Goal: Complete application form

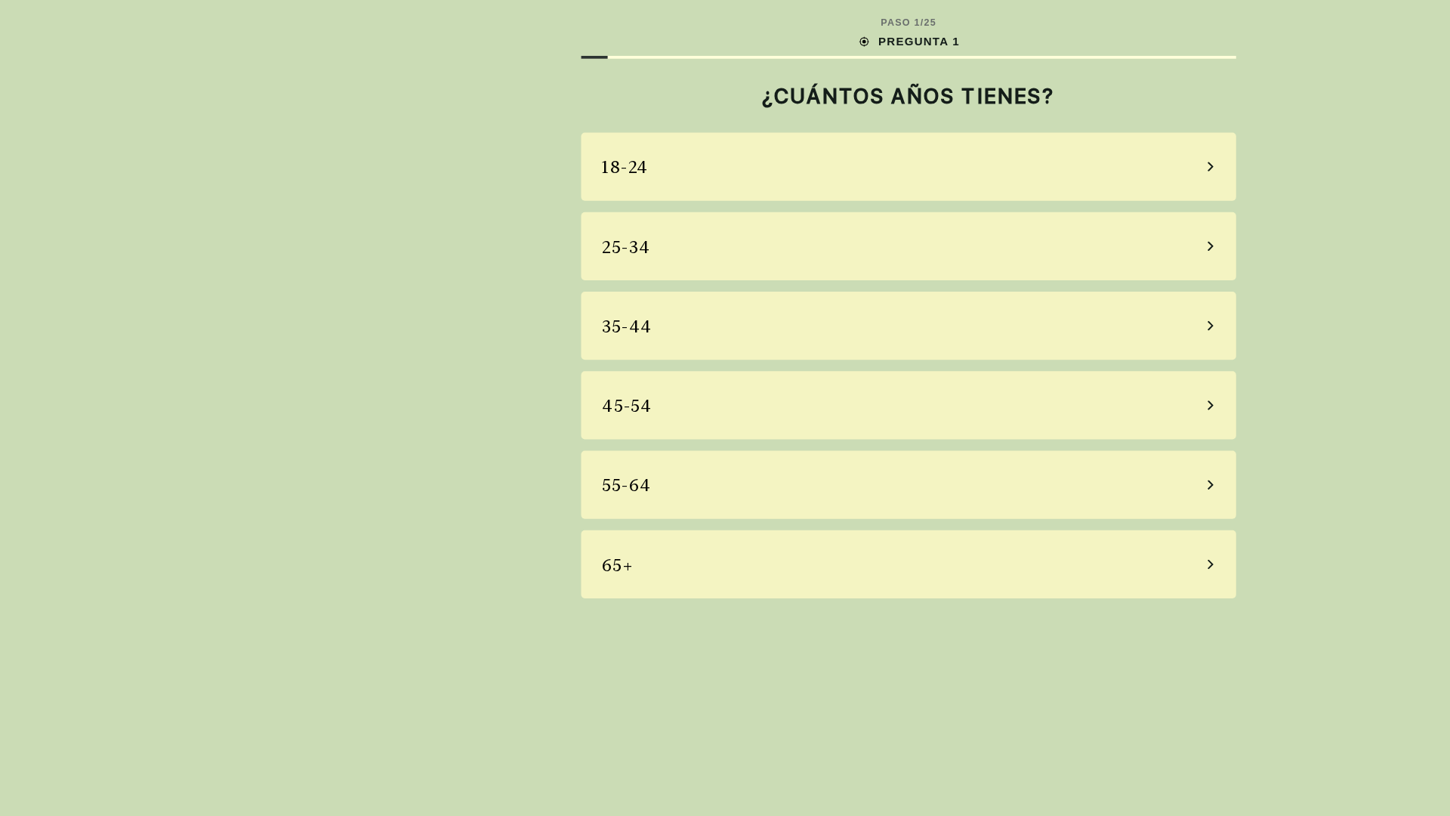
click at [725, 133] on div "18-24" at bounding box center [725, 133] width 523 height 54
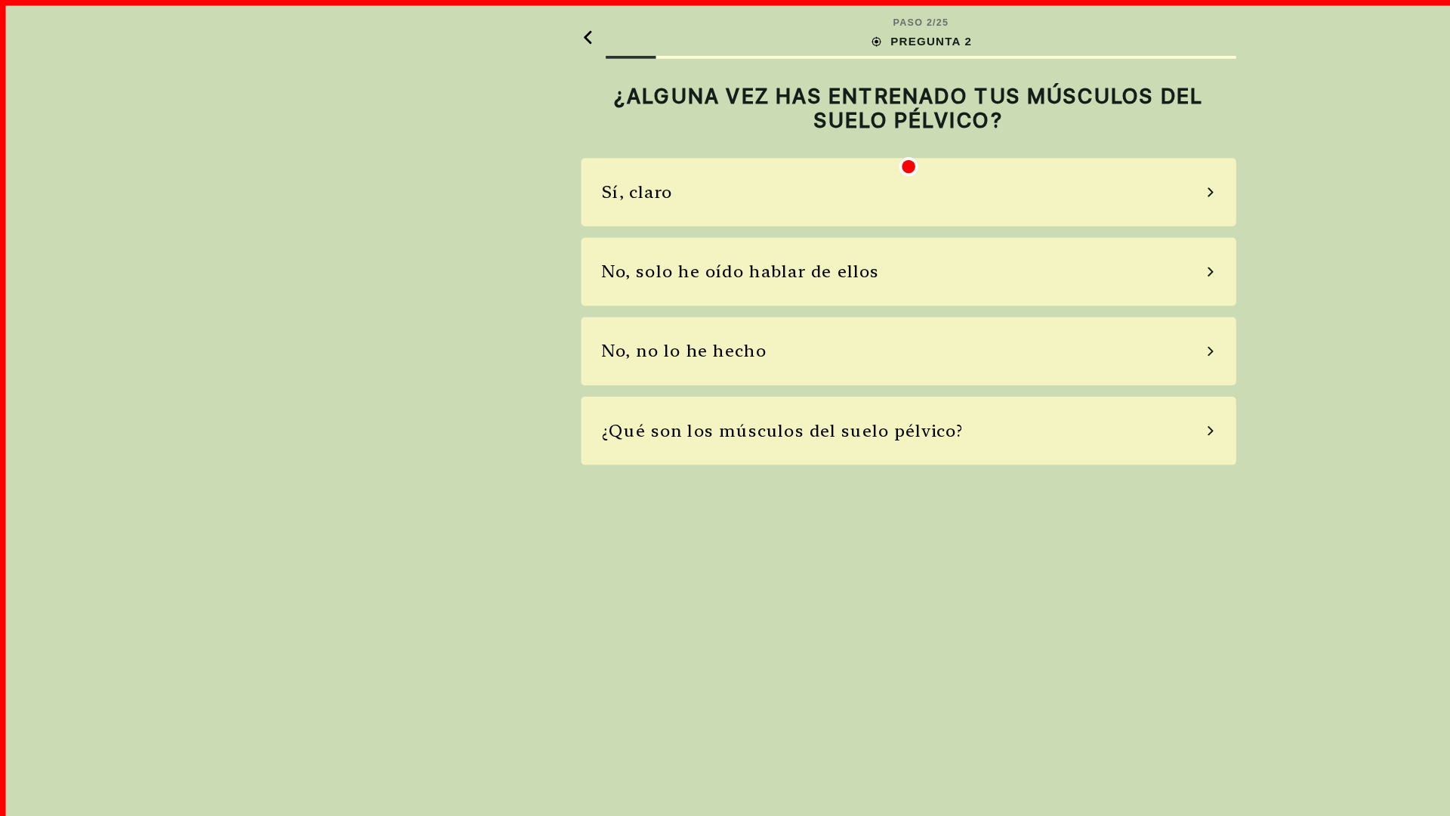
click at [725, 153] on div "Sí, claro" at bounding box center [725, 153] width 523 height 54
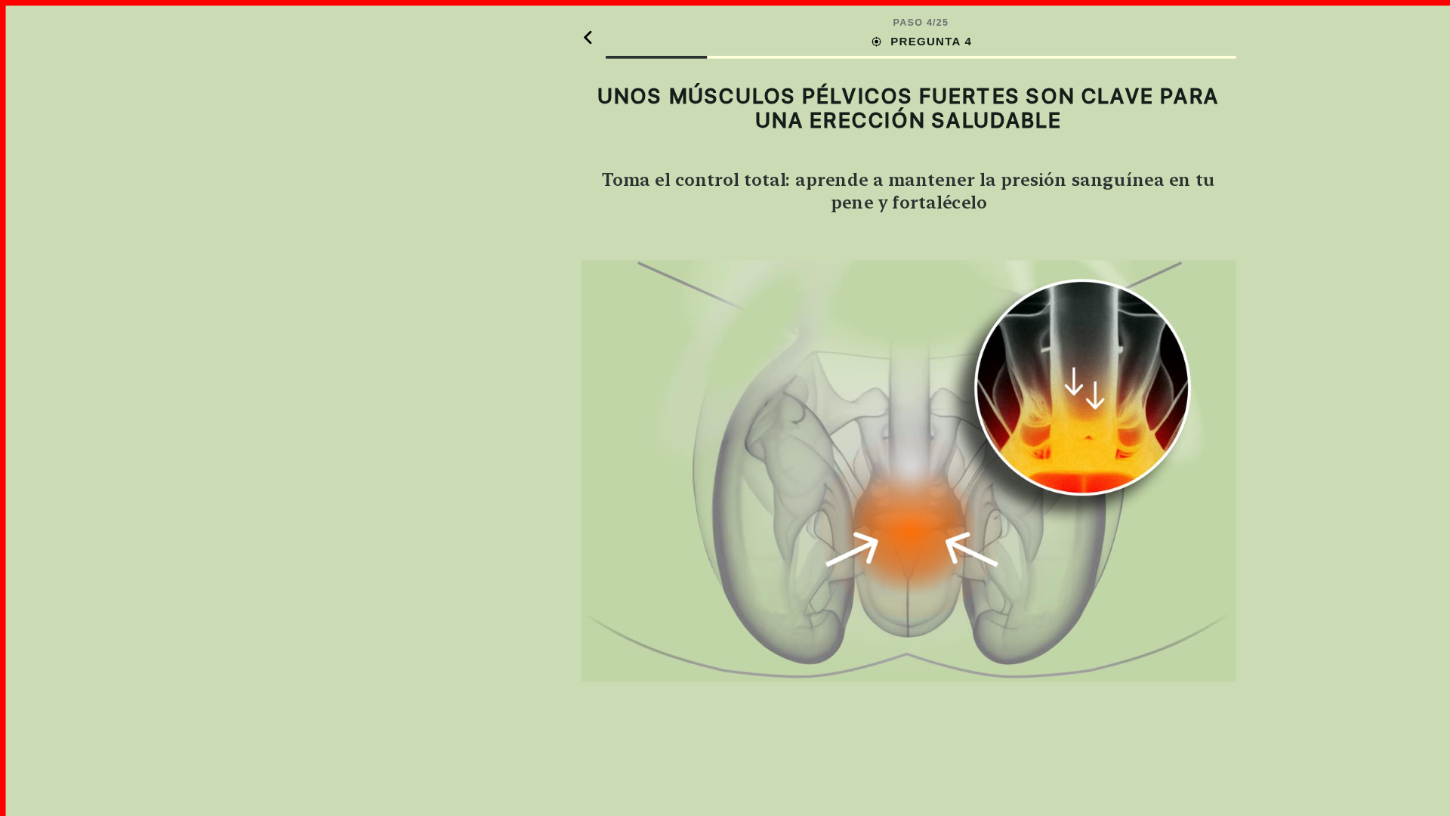
click at [725, 376] on img at bounding box center [725, 376] width 523 height 336
click at [725, 780] on div "ENTENDIDO" at bounding box center [725, 780] width 523 height 41
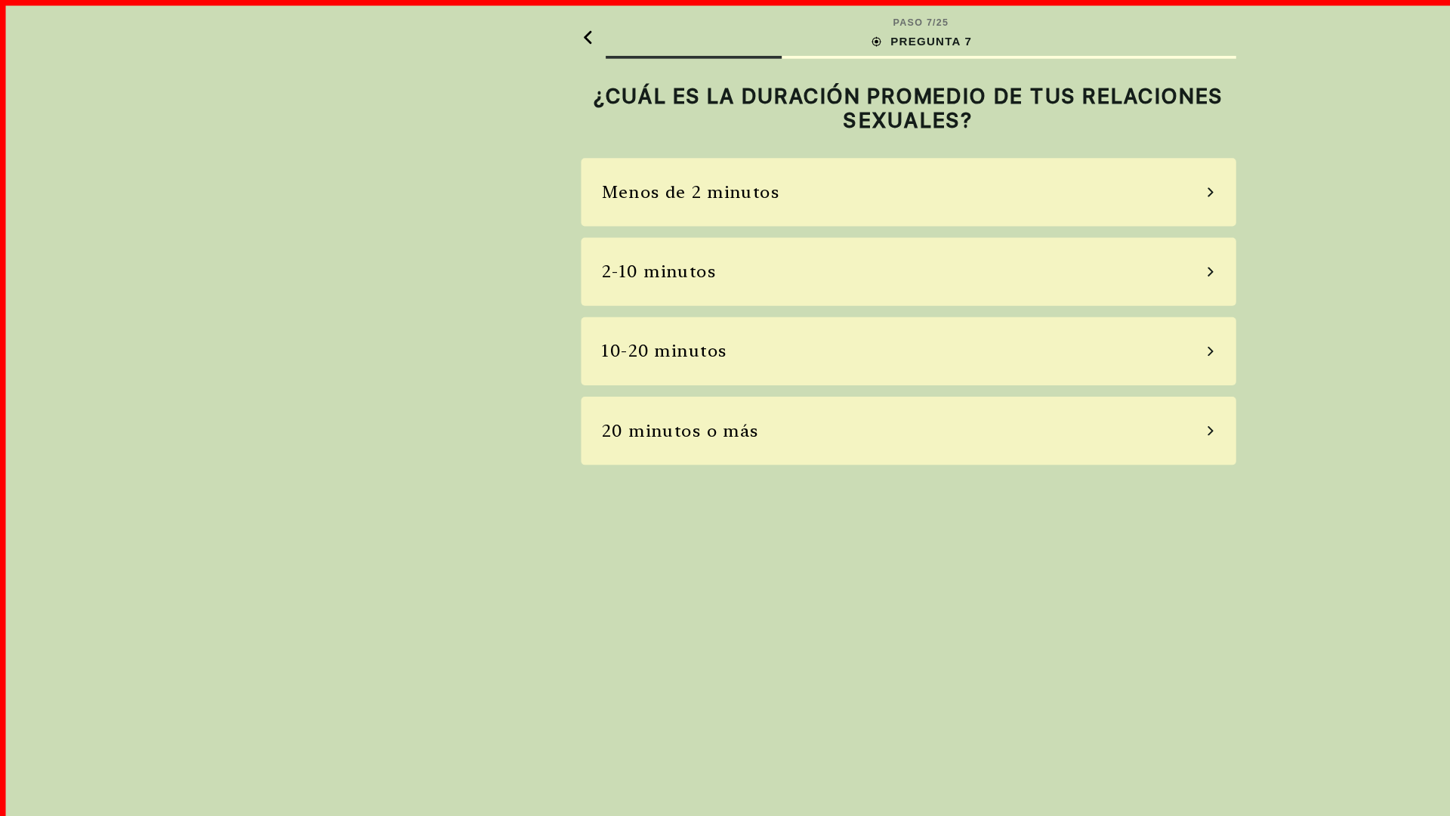
click at [725, 153] on div "Menos de 2 minutos" at bounding box center [725, 153] width 523 height 54
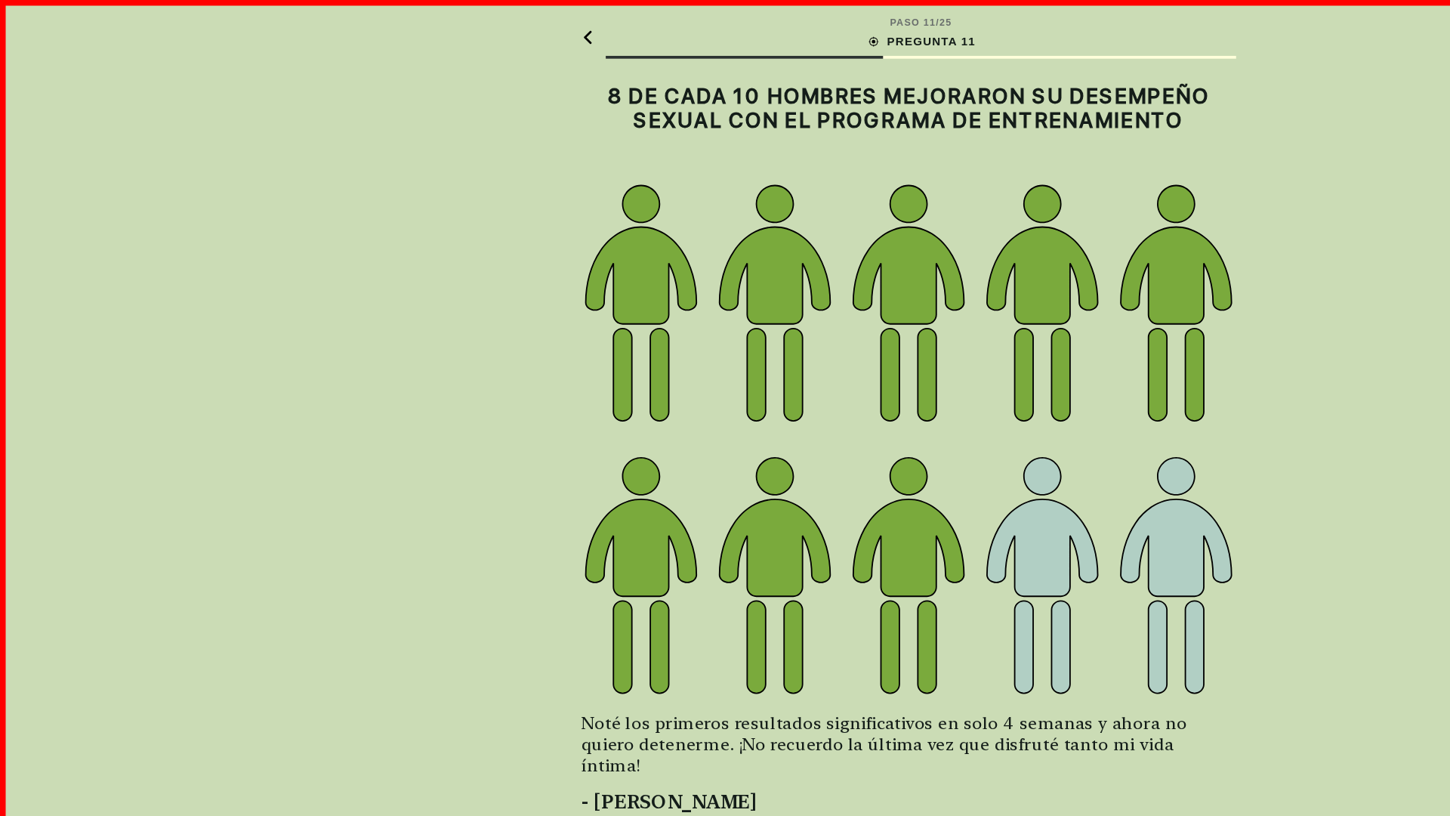
click at [725, 350] on img at bounding box center [725, 350] width 523 height 412
click at [725, 780] on div "ENTENDIDO" at bounding box center [725, 780] width 523 height 41
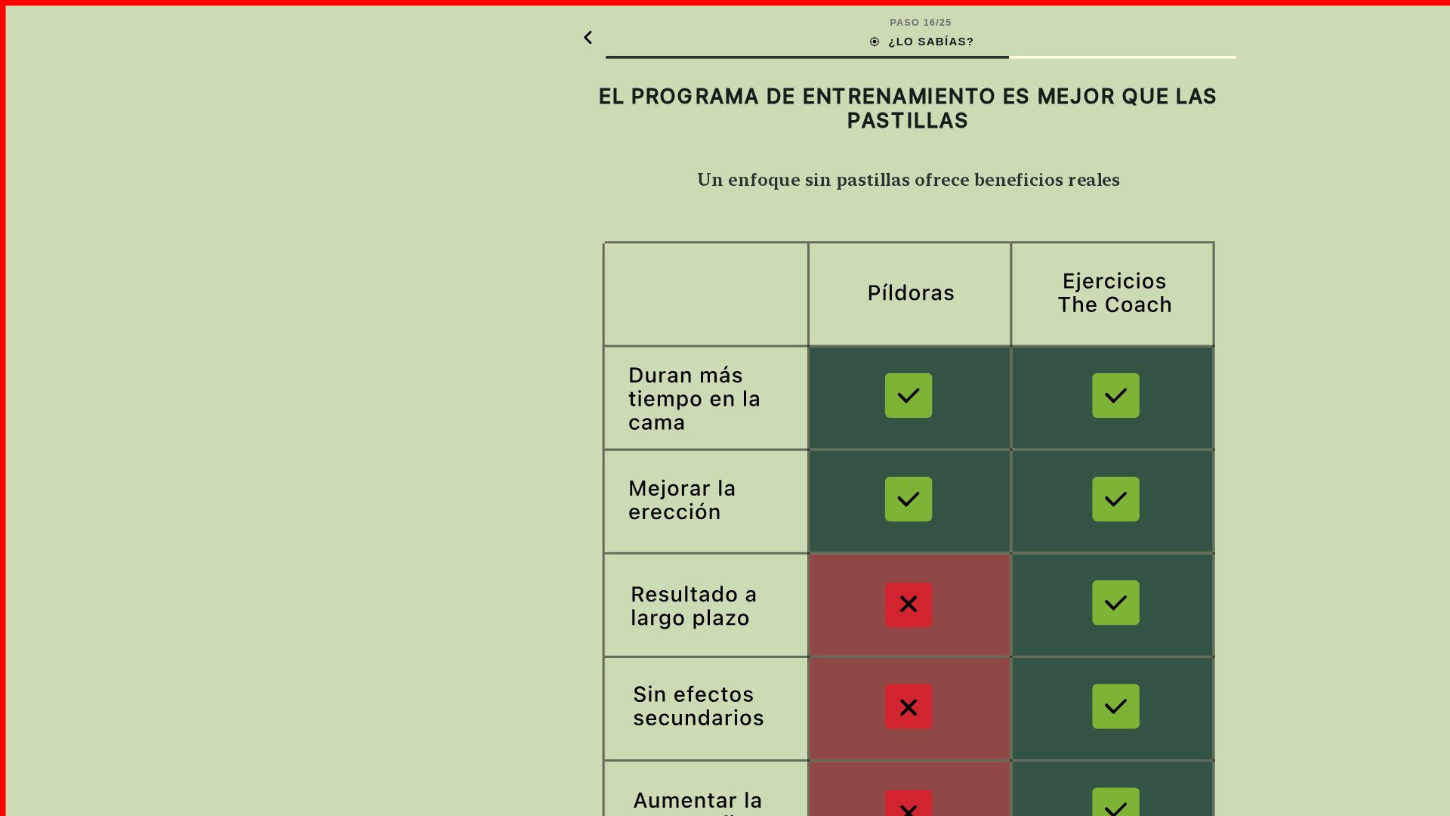
click at [725, 445] on img at bounding box center [725, 445] width 523 height 510
click at [725, 780] on div "ENTENDIDO" at bounding box center [725, 780] width 523 height 41
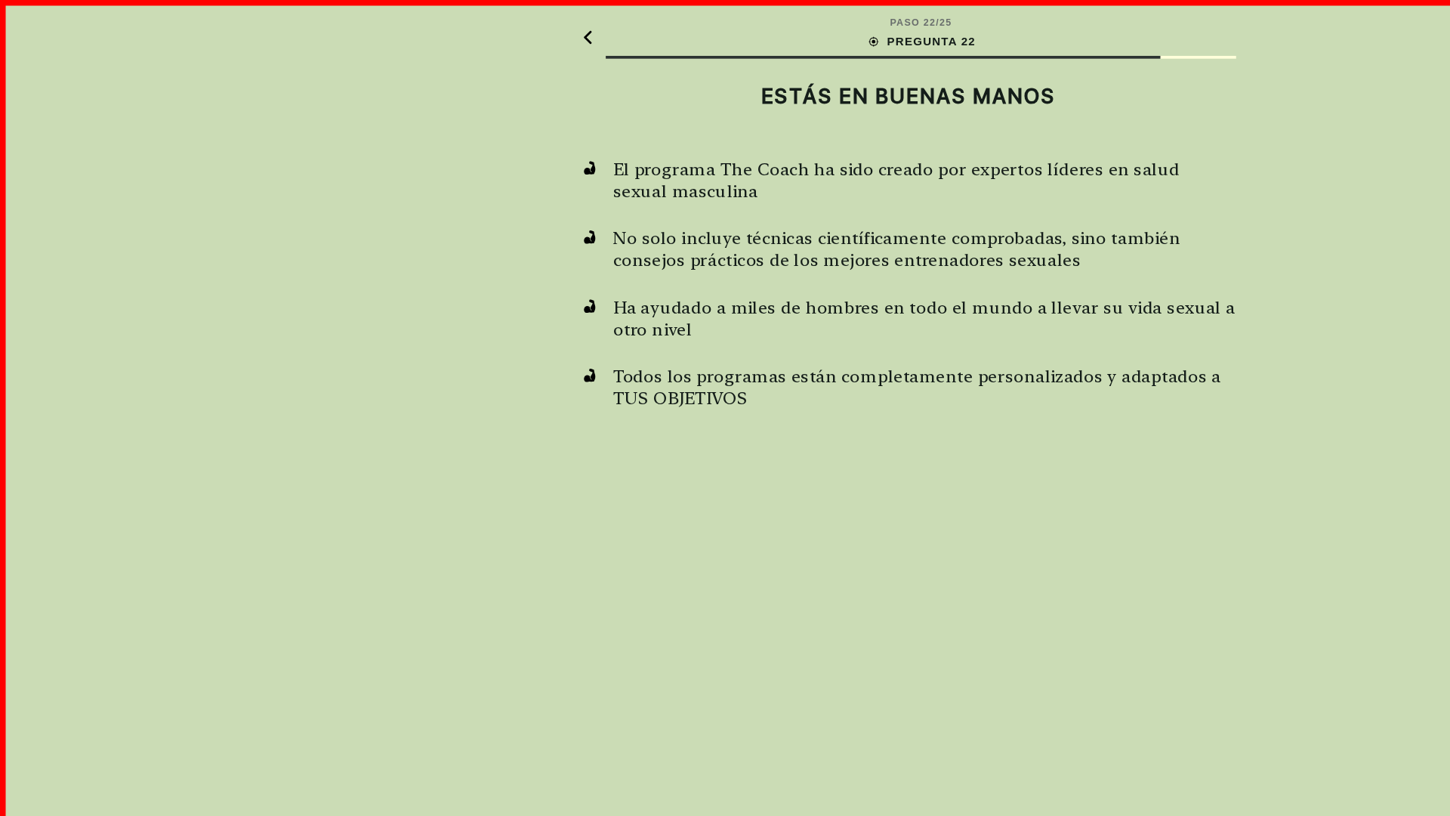
click at [725, 76] on h2 "ESTÁS EN BUENAS MANOS" at bounding box center [725, 76] width 523 height 20
click at [725, 780] on div "ENTENDIDO" at bounding box center [725, 780] width 523 height 41
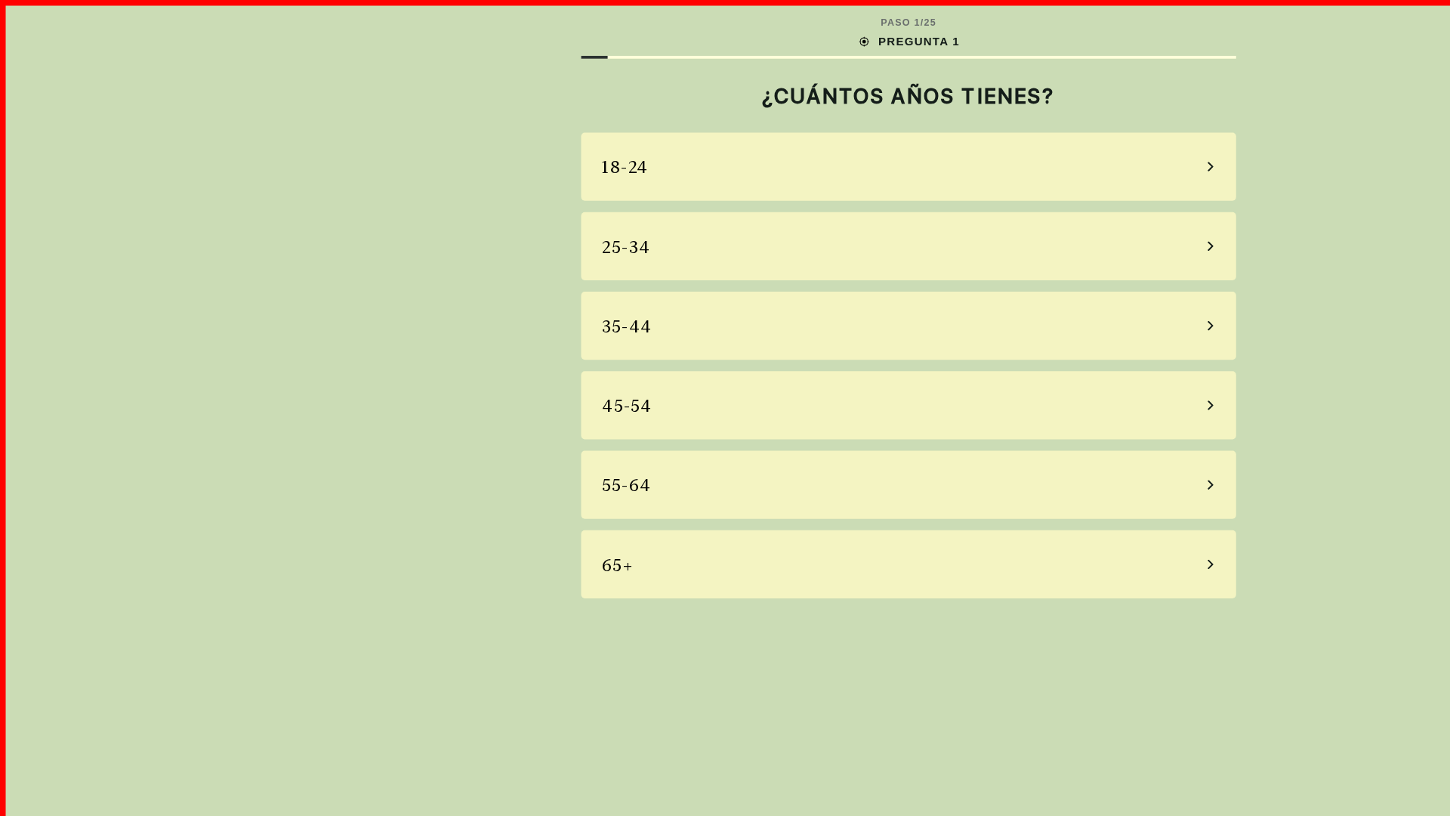
click at [725, 133] on div "18-24" at bounding box center [725, 133] width 523 height 54
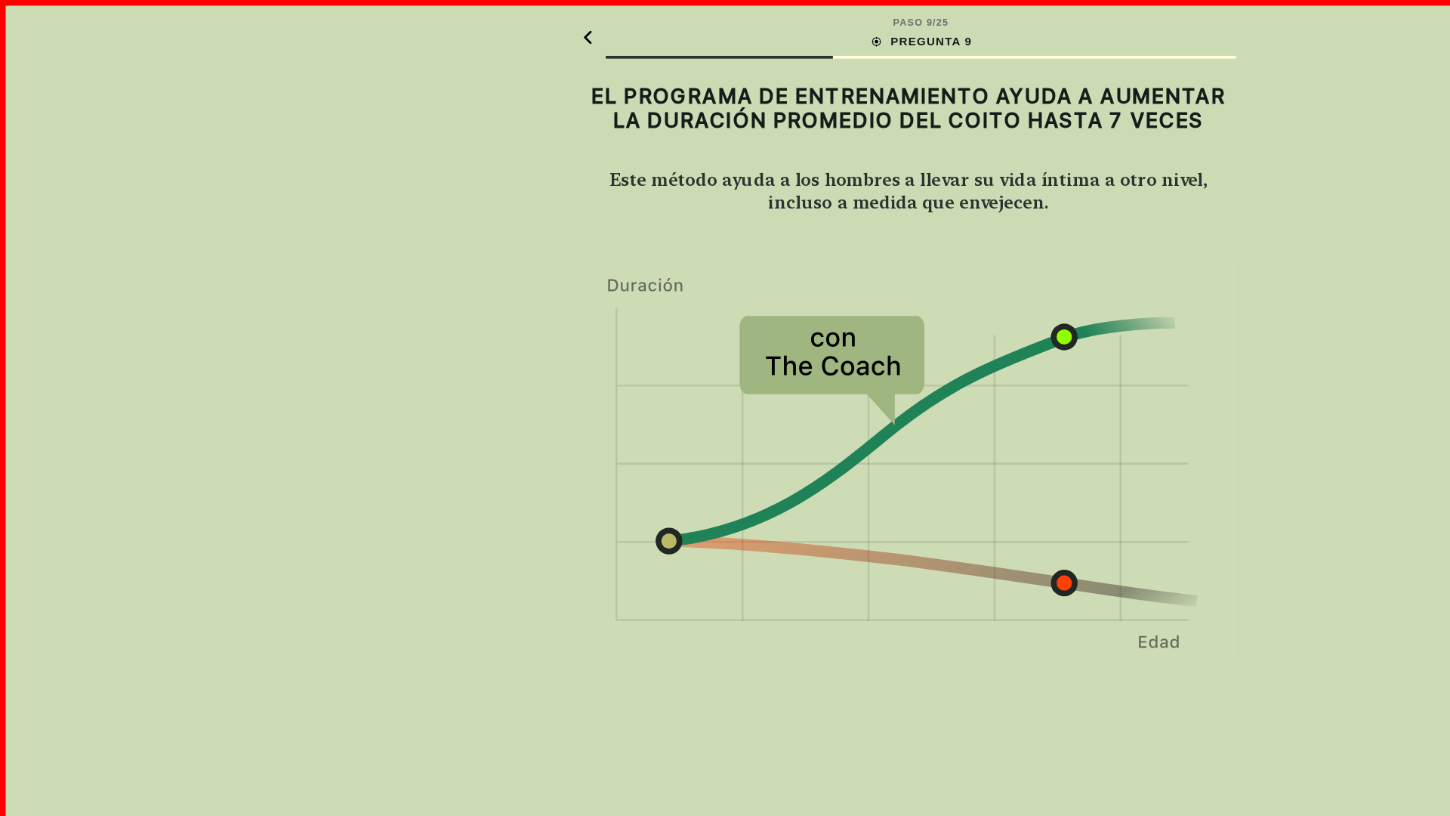
click at [725, 368] on img at bounding box center [725, 368] width 523 height 320
click at [725, 780] on div "ENTENDIDO" at bounding box center [725, 780] width 523 height 41
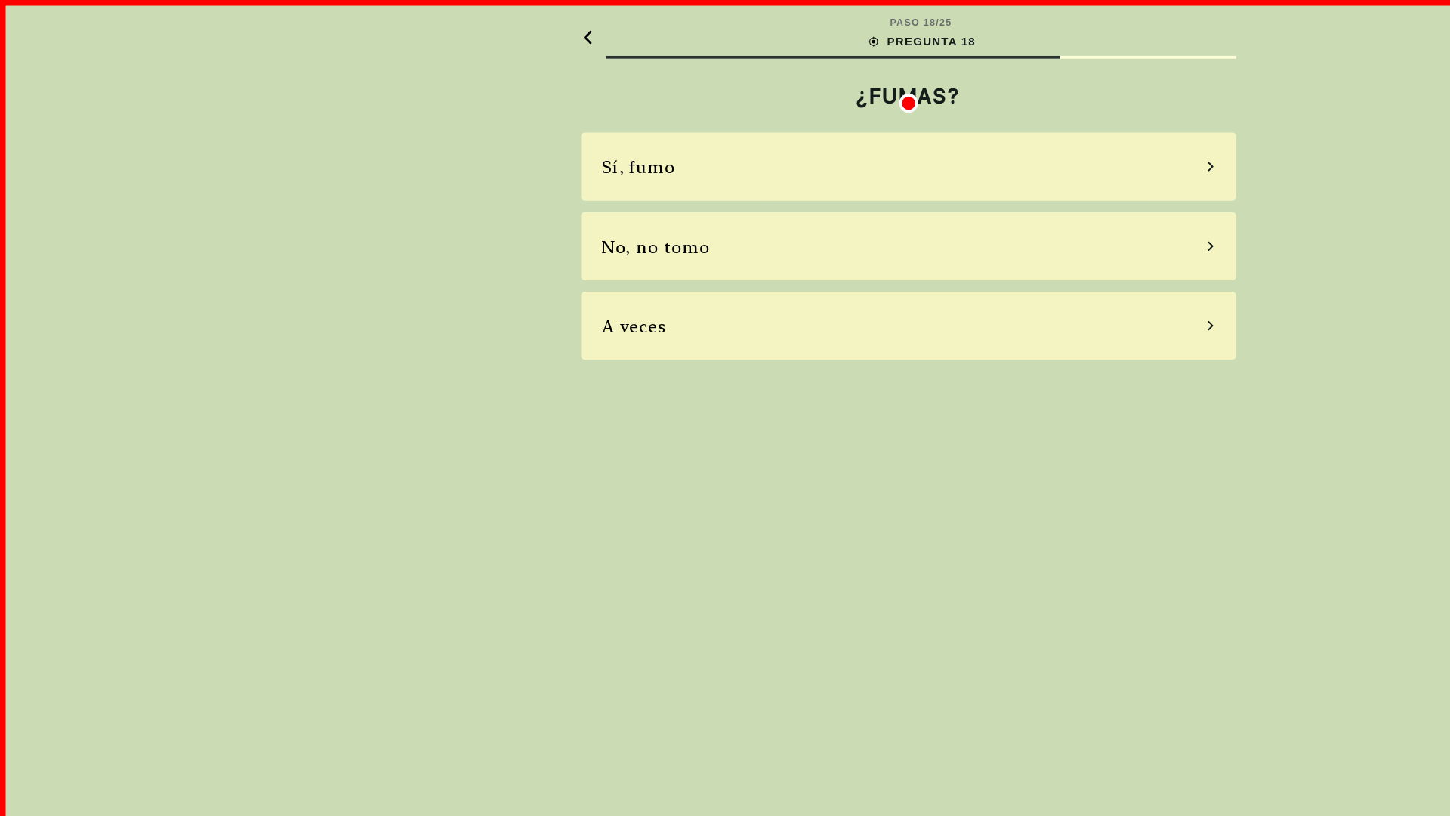
click at [725, 133] on div "Sí, fumo" at bounding box center [725, 133] width 523 height 54
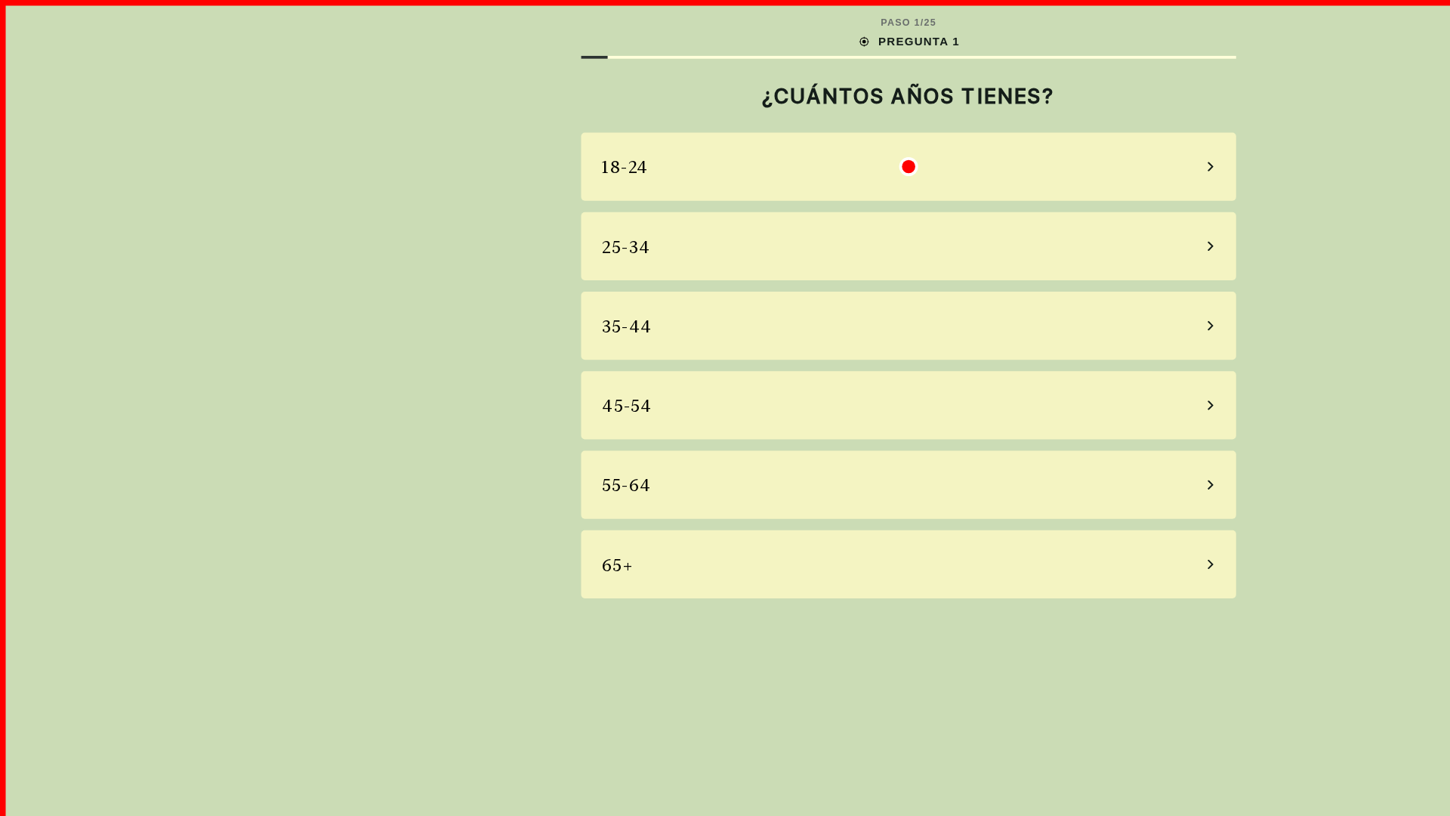
click at [725, 133] on div "18-24" at bounding box center [725, 133] width 523 height 54
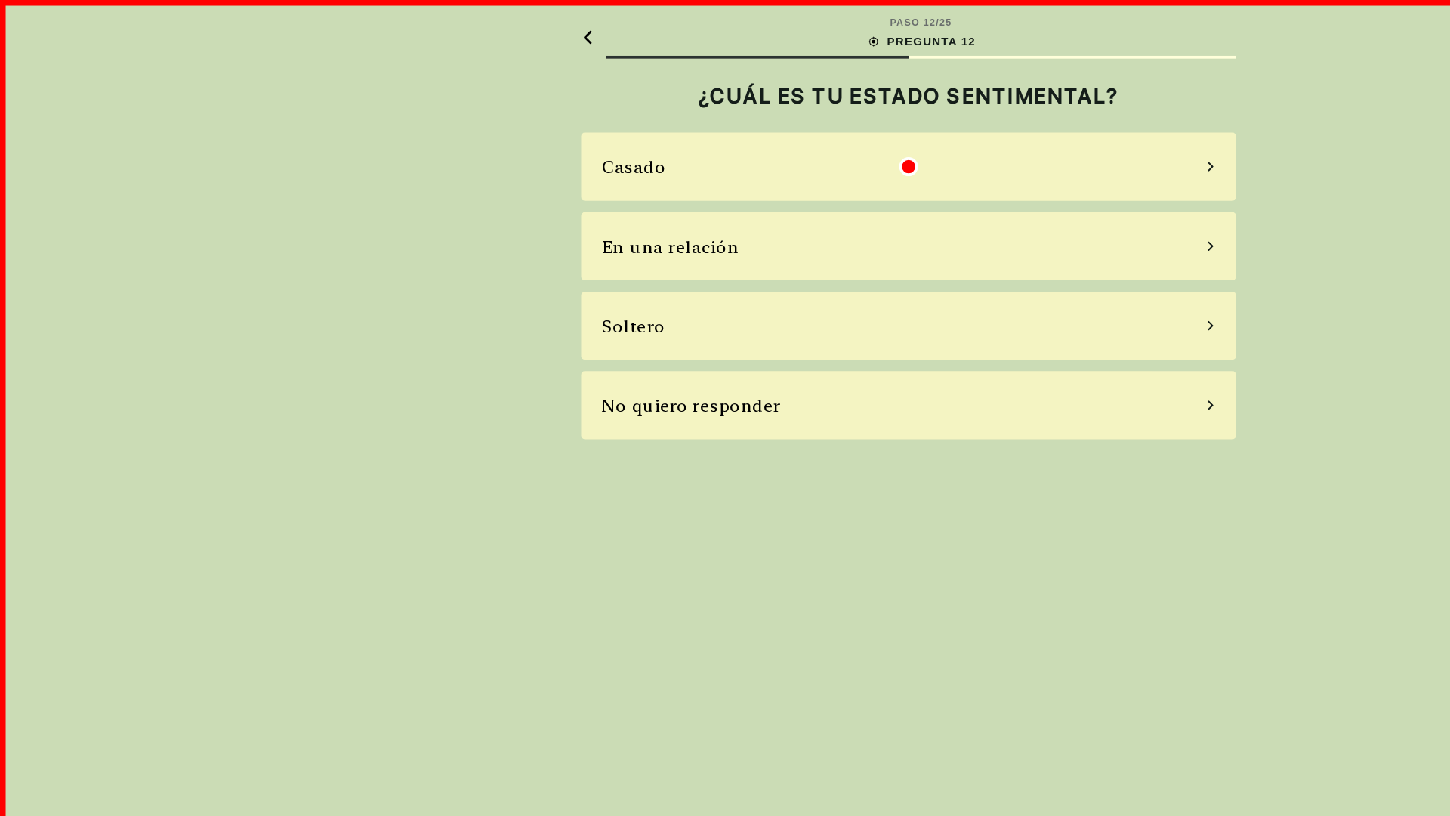
click at [725, 133] on div "Casado" at bounding box center [725, 133] width 523 height 54
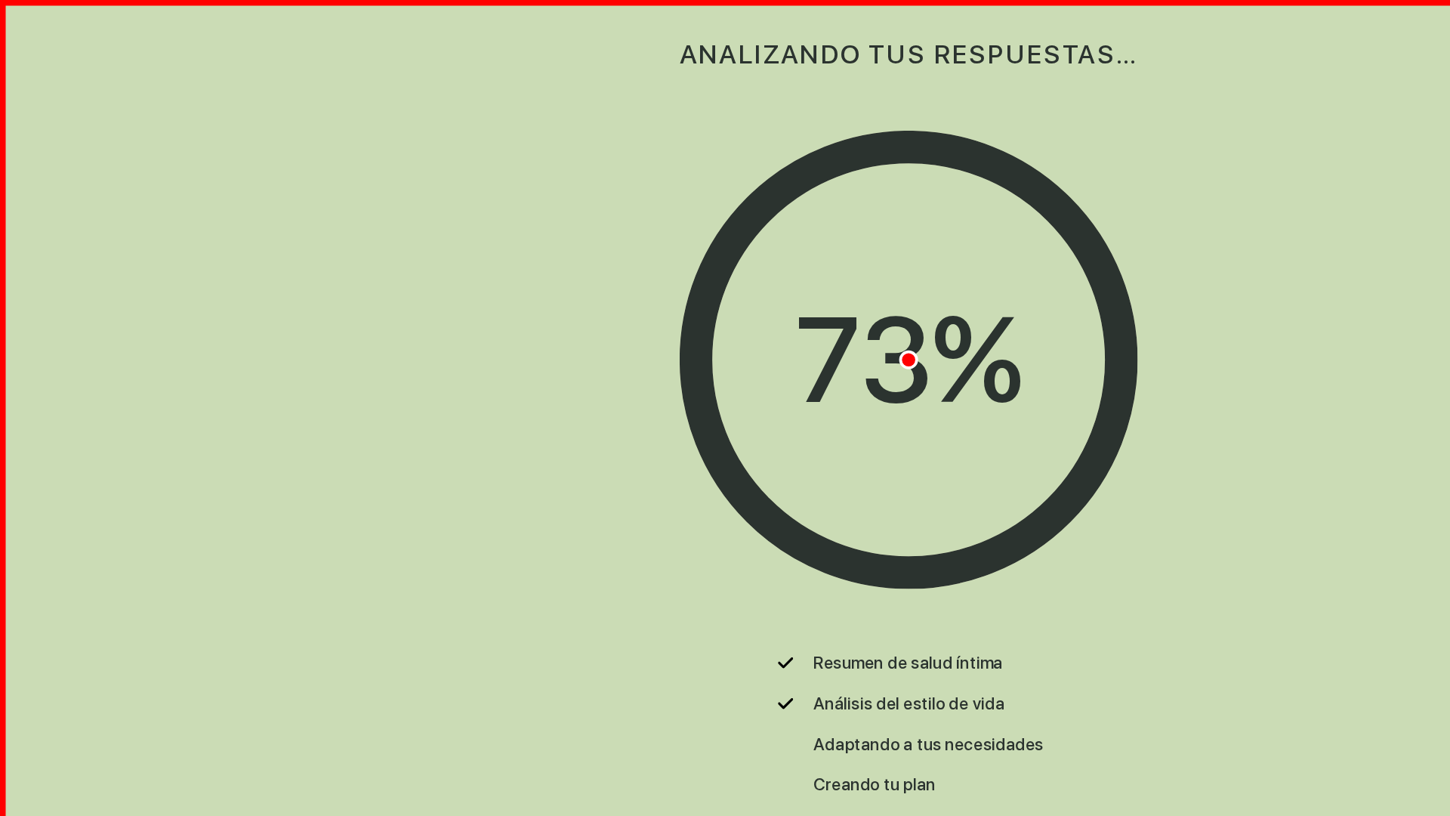
click at [725, 43] on div "ANALIZANDO TUS RESPUESTAS…" at bounding box center [725, 43] width 523 height 86
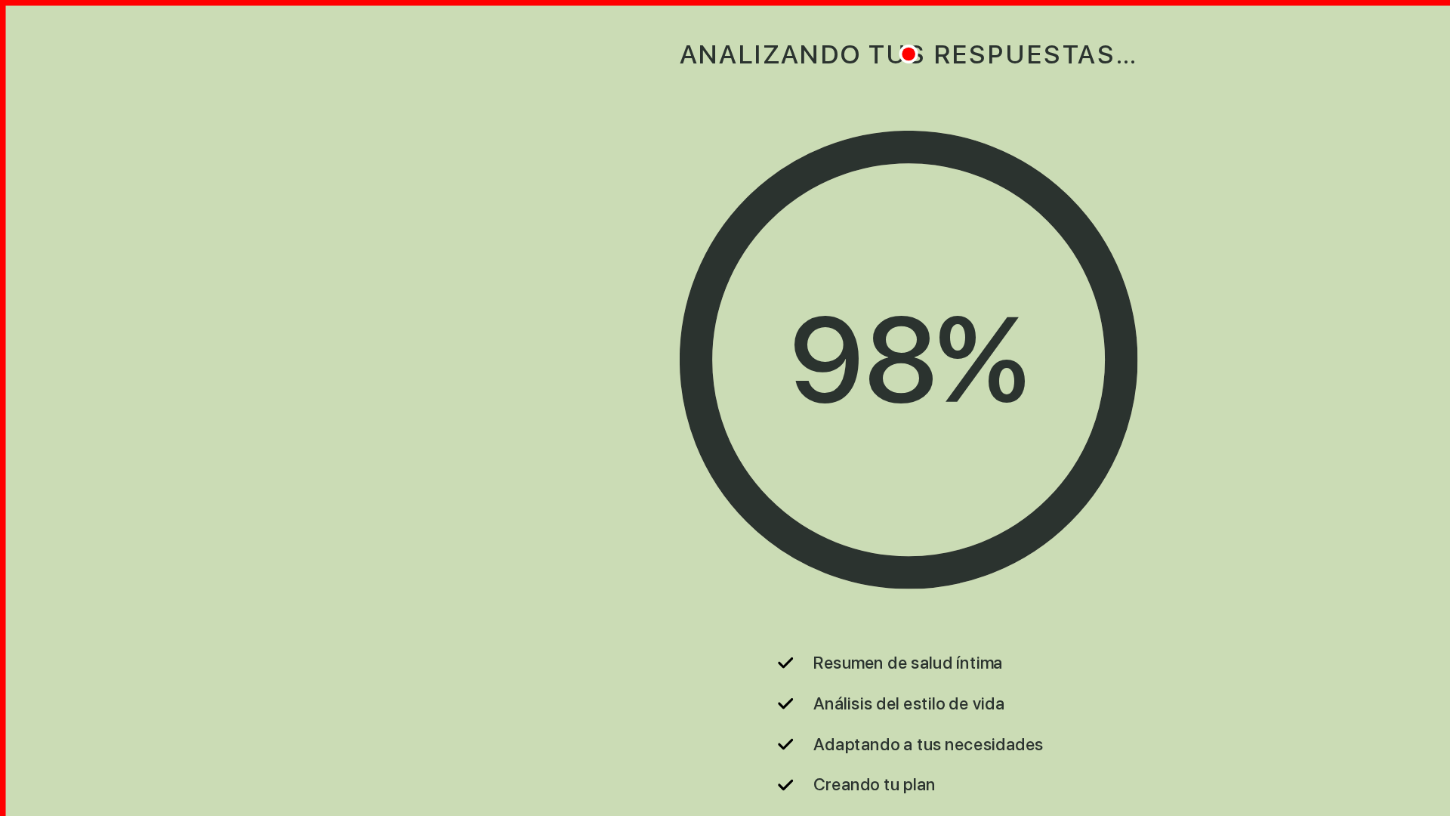
click at [725, 288] on div "98 %" at bounding box center [725, 287] width 190 height 143
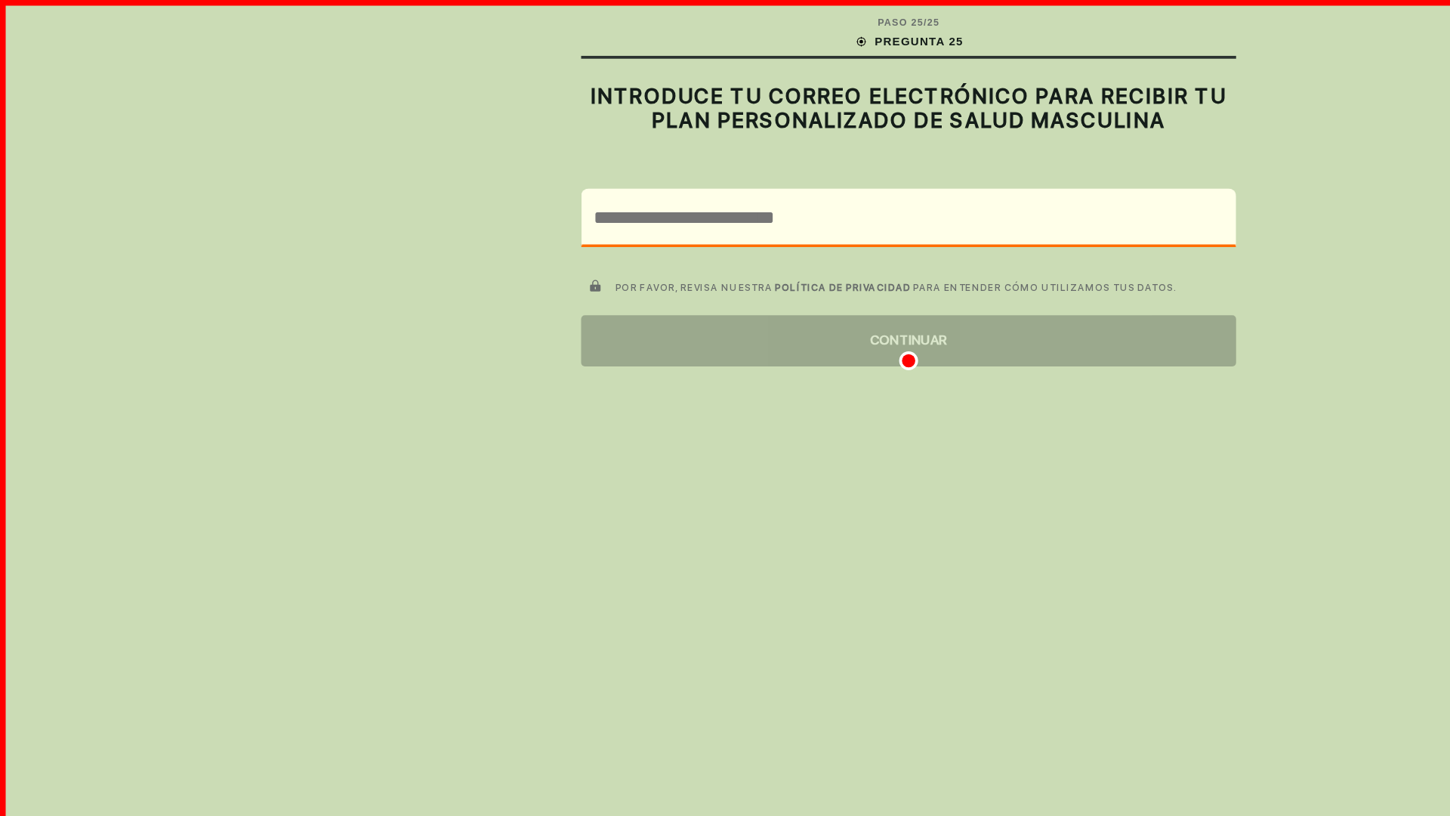
click at [725, 272] on div "CONTINUAR" at bounding box center [725, 271] width 523 height 41
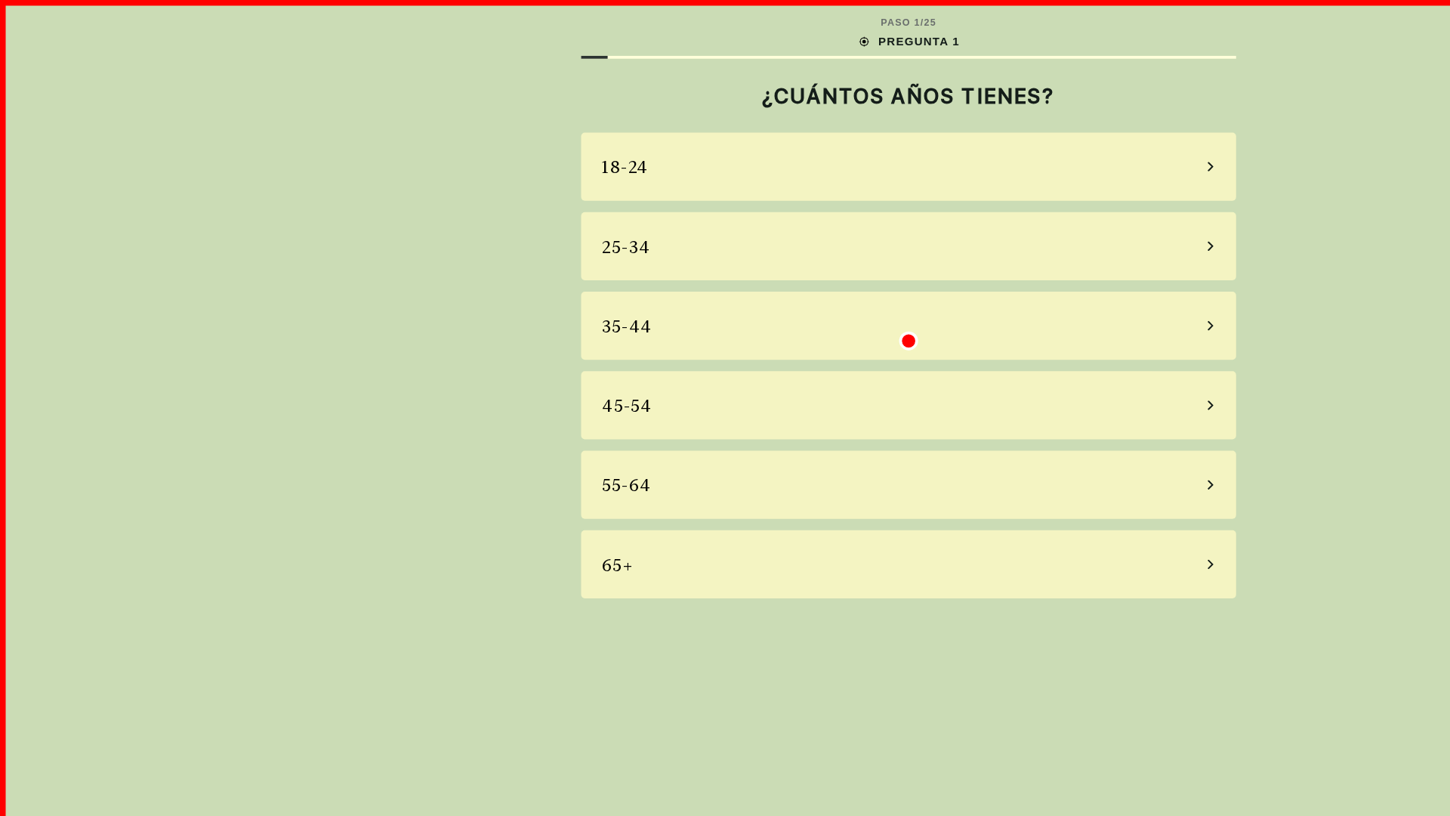
click at [725, 133] on div "18-24" at bounding box center [725, 133] width 523 height 54
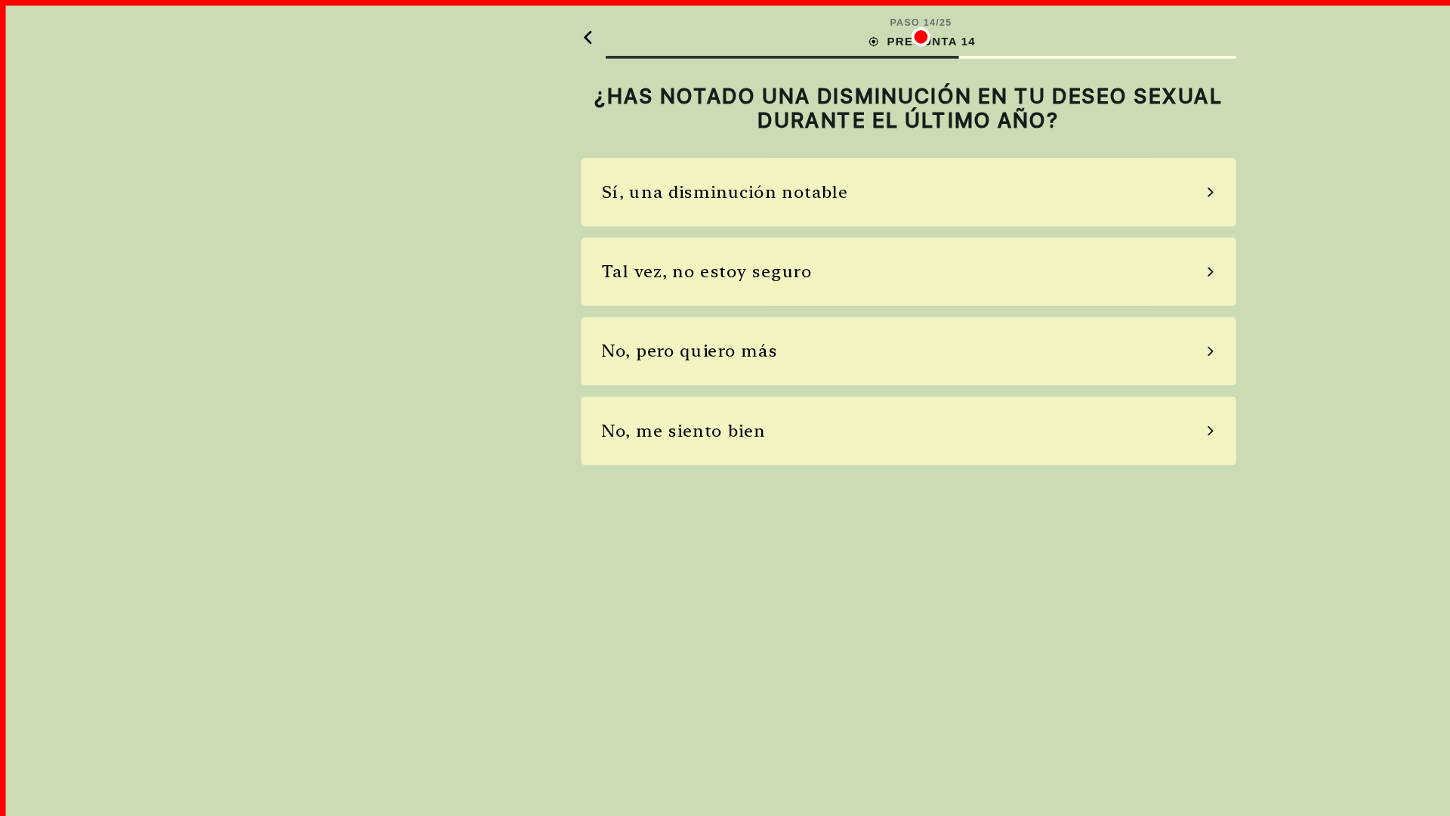
click at [725, 153] on div "Sí, una disminución notable" at bounding box center [725, 153] width 523 height 54
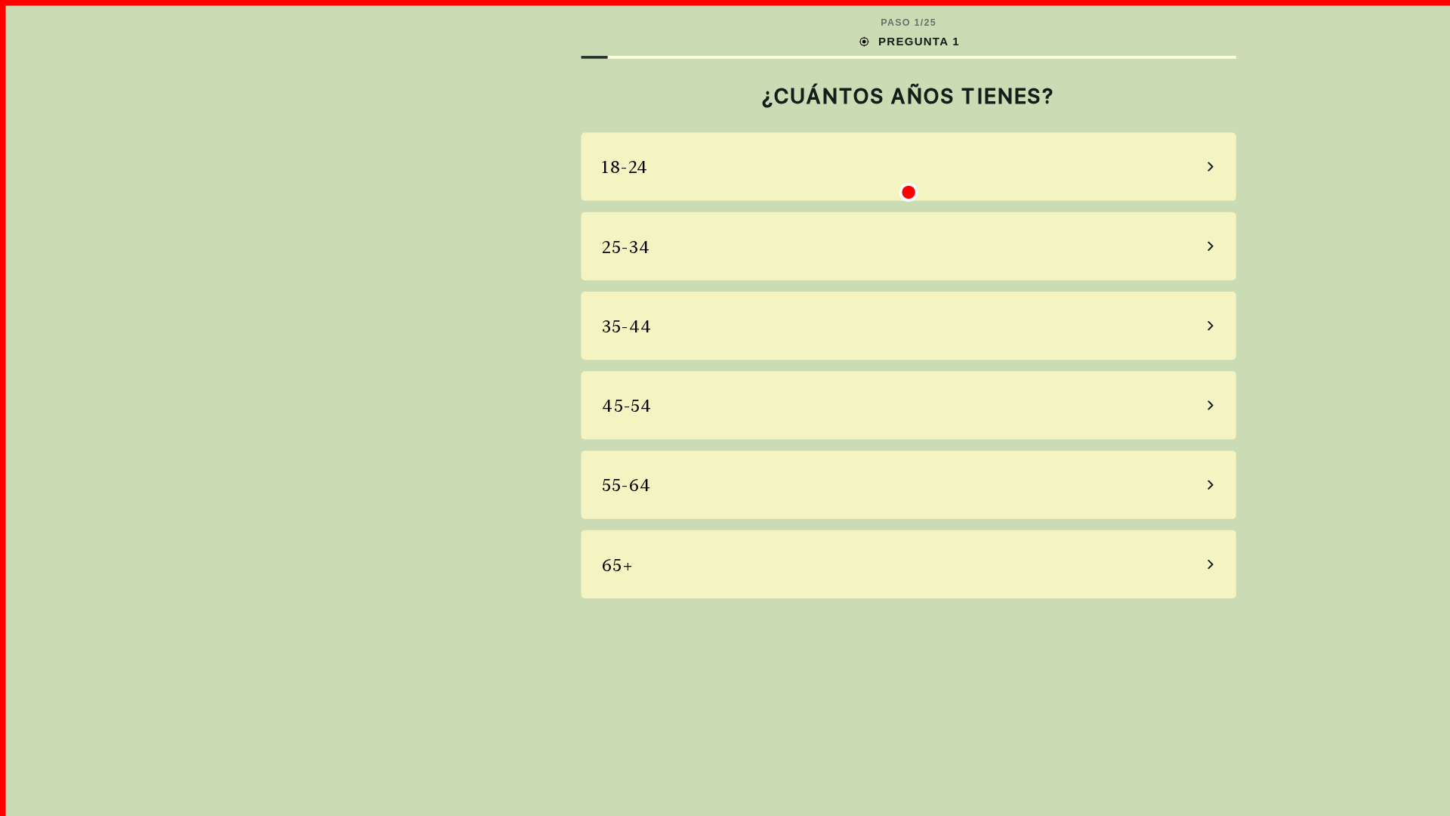
click at [725, 133] on div "18-24" at bounding box center [725, 133] width 523 height 54
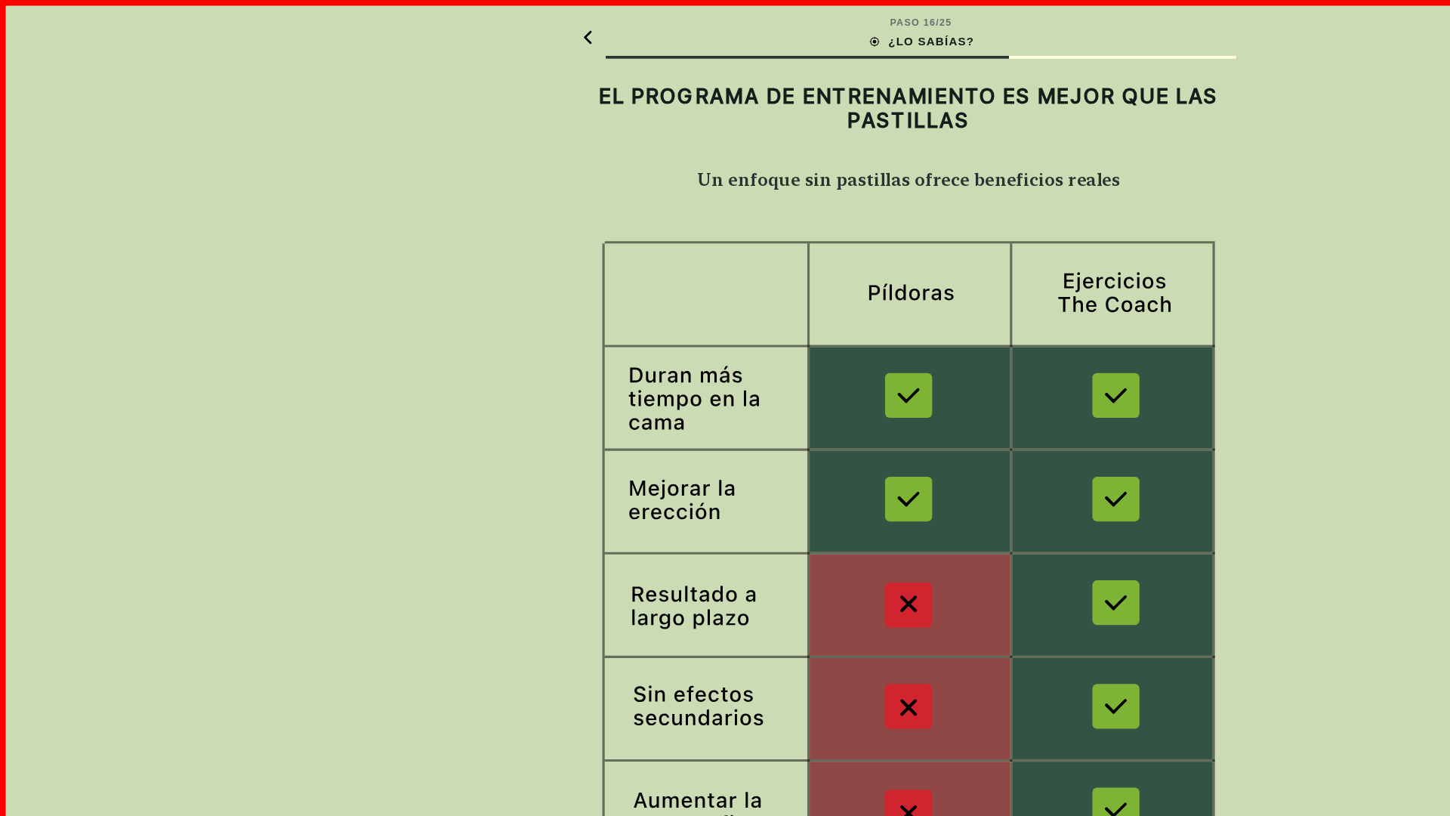
click at [725, 445] on img at bounding box center [725, 445] width 523 height 510
click at [725, 780] on div "ENTENDIDO" at bounding box center [725, 780] width 523 height 41
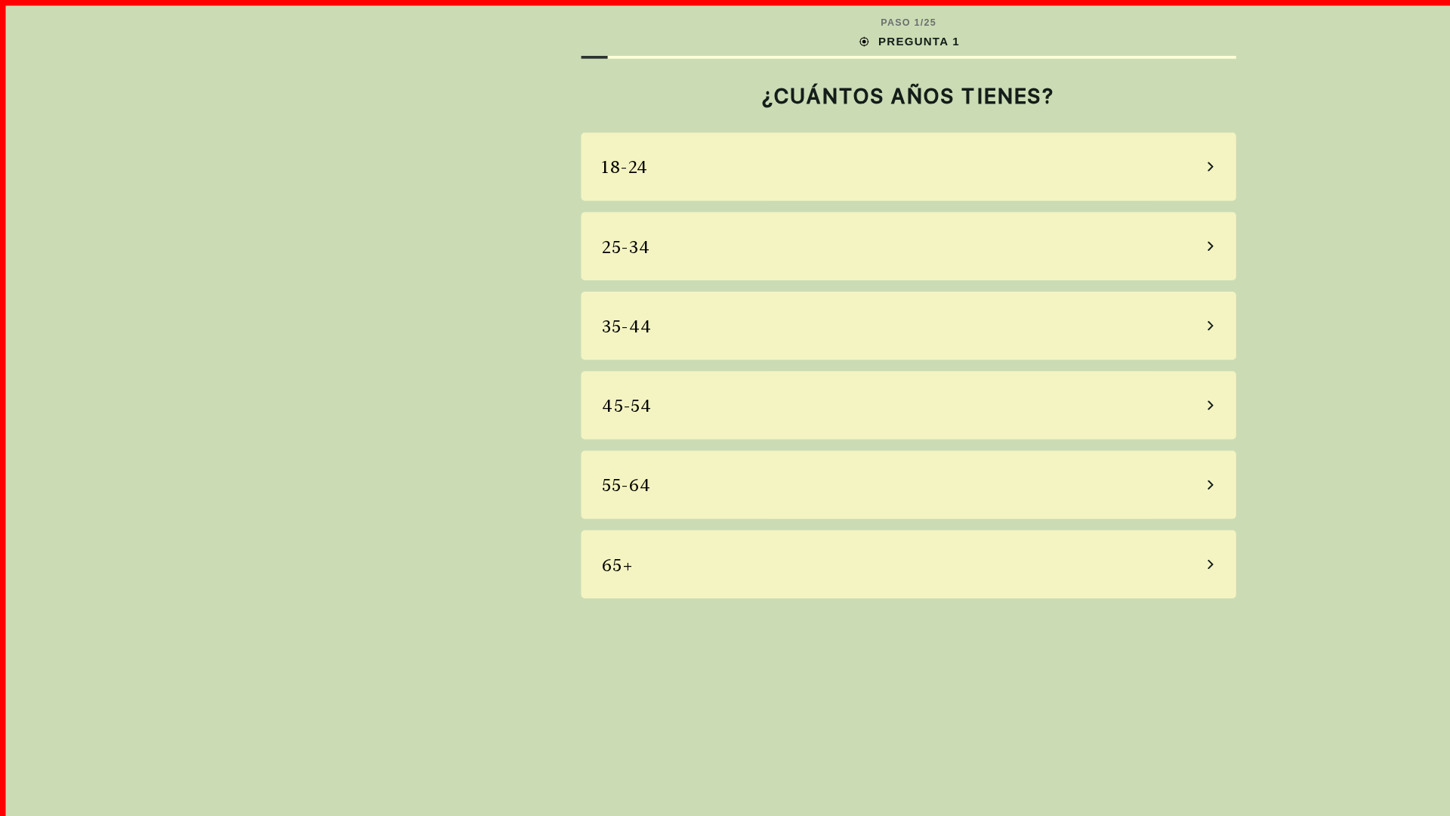
click at [725, 133] on div "18-24" at bounding box center [725, 133] width 523 height 54
